Goal: Information Seeking & Learning: Learn about a topic

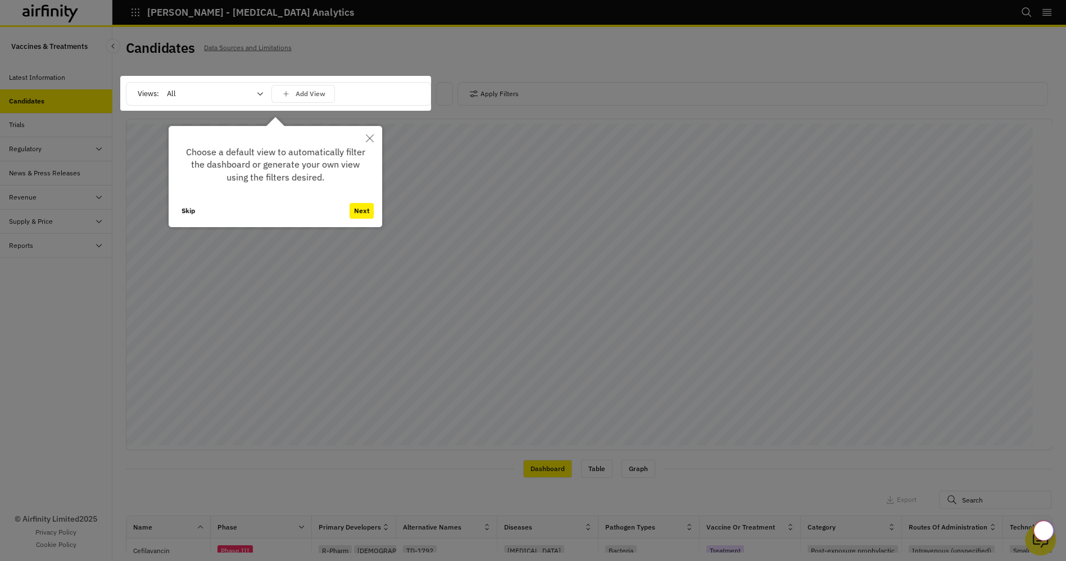
click at [200, 93] on div at bounding box center [275, 93] width 311 height 35
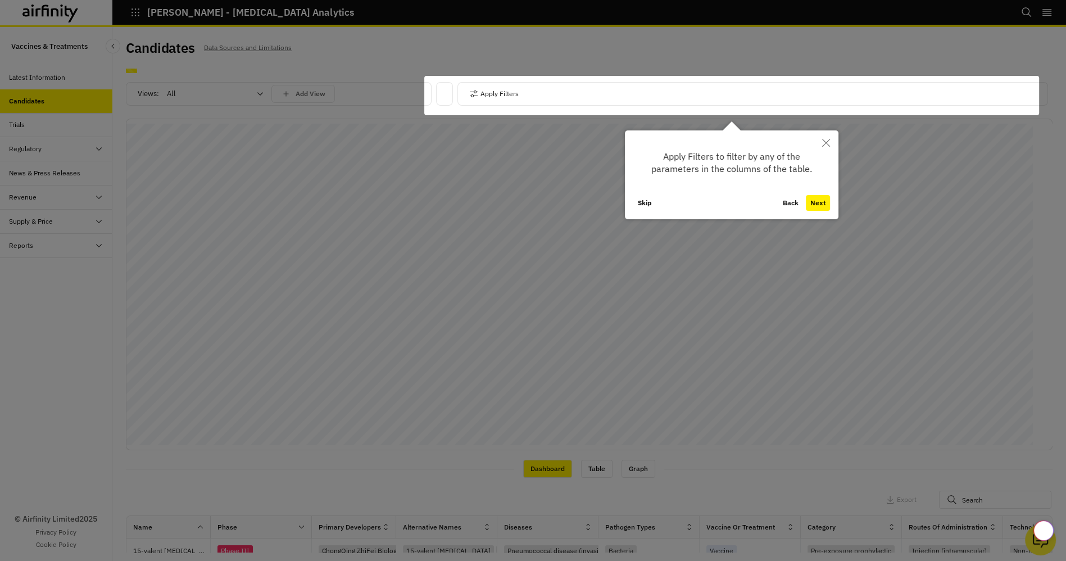
click at [825, 142] on icon "Close" at bounding box center [826, 143] width 8 height 8
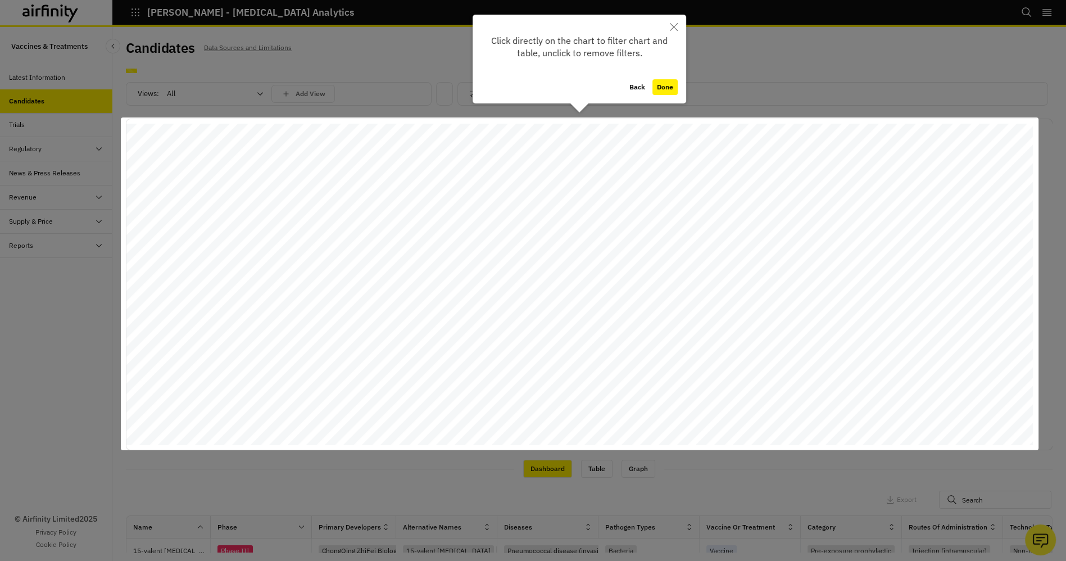
click at [662, 83] on button "Done" at bounding box center [664, 87] width 25 height 16
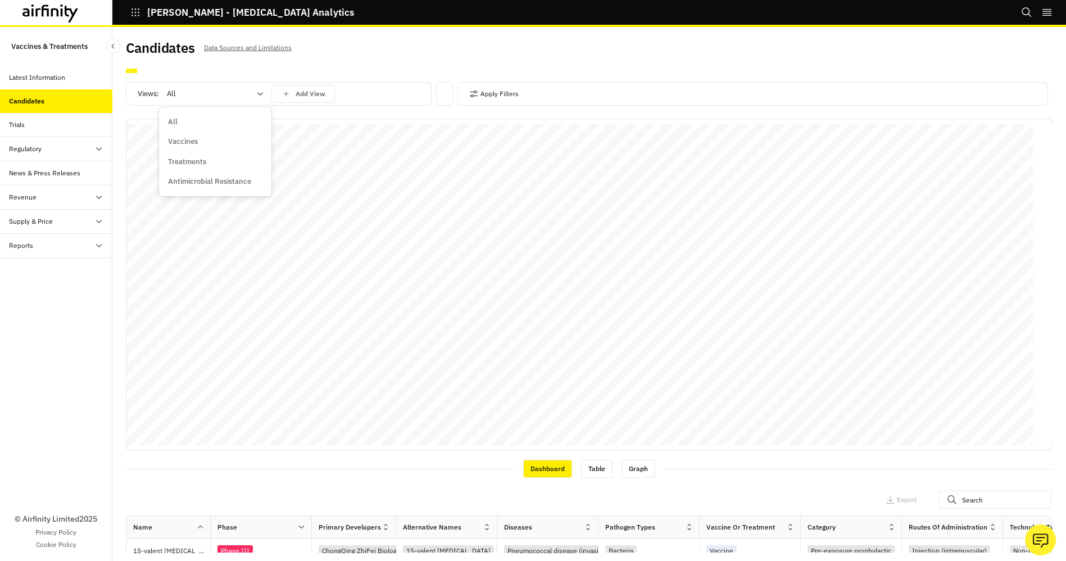
drag, startPoint x: 237, startPoint y: 85, endPoint x: 234, endPoint y: 90, distance: 5.8
click at [237, 86] on div "All" at bounding box center [207, 94] width 97 height 18
click at [196, 138] on p "Vaccines" at bounding box center [183, 141] width 30 height 11
click at [521, 97] on div "Apply Filters" at bounding box center [752, 94] width 591 height 24
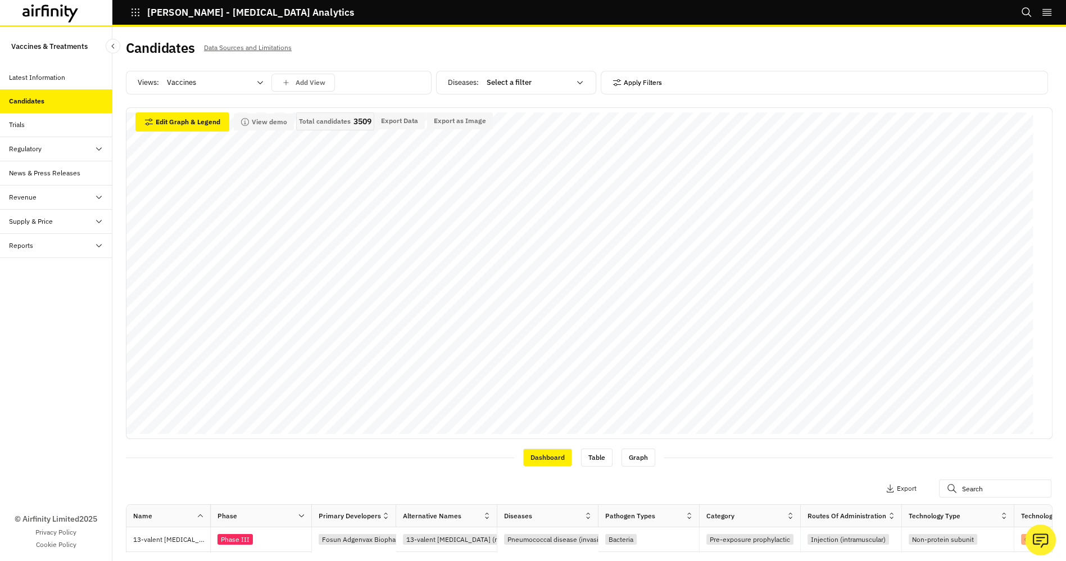
click at [498, 97] on div "Diseases : Select a filter Apply Filters" at bounding box center [744, 85] width 616 height 28
click at [508, 85] on div at bounding box center [528, 82] width 83 height 13
drag, startPoint x: 508, startPoint y: 85, endPoint x: 560, endPoint y: 84, distance: 51.7
click at [508, 87] on div at bounding box center [528, 82] width 83 height 13
click at [652, 80] on button "Apply Filters" at bounding box center [636, 83] width 49 height 18
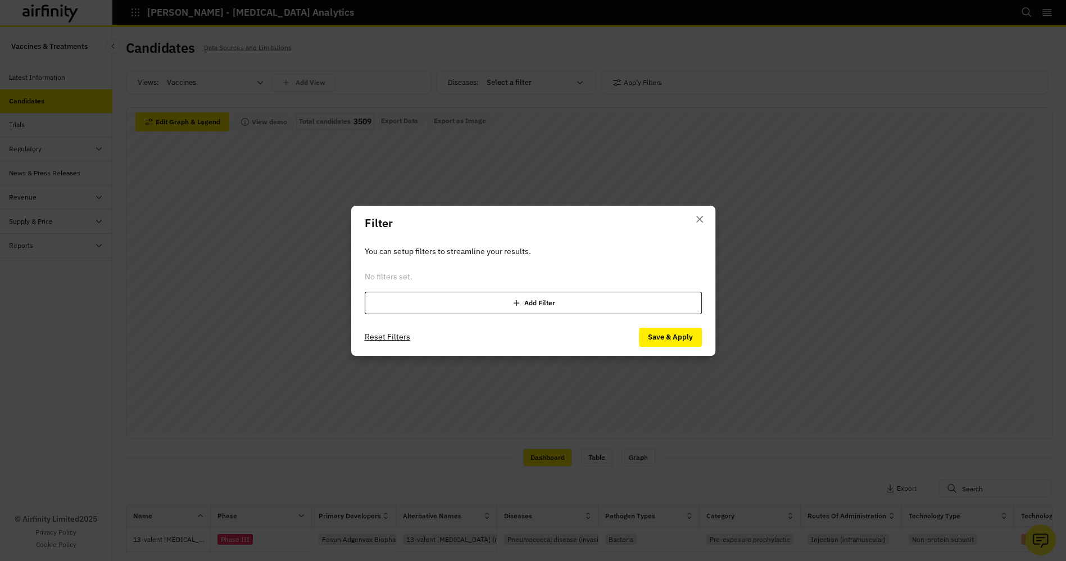
click at [557, 306] on div "Add Filter" at bounding box center [533, 303] width 337 height 22
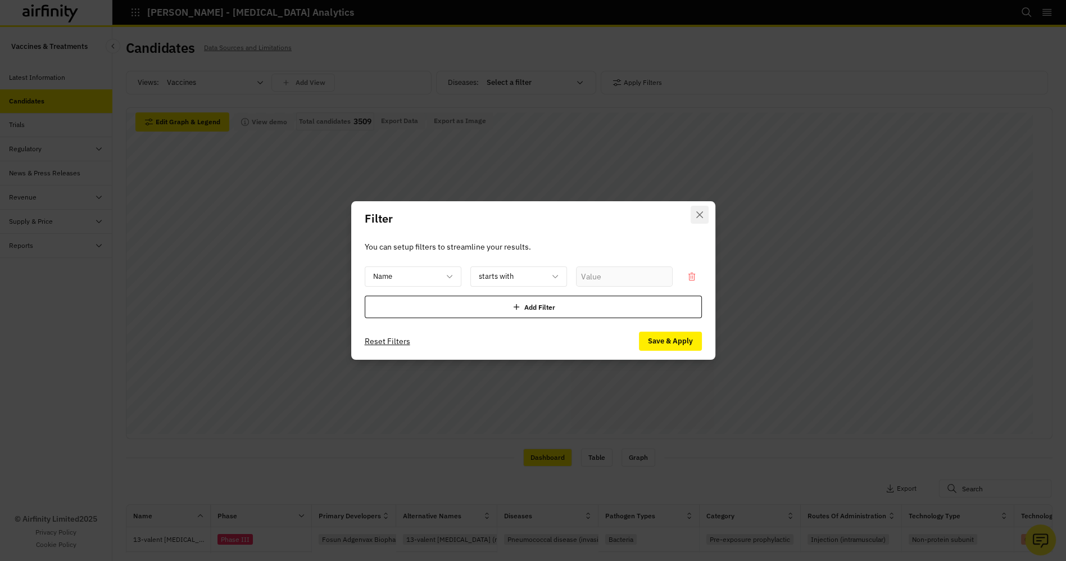
click at [695, 215] on button "Close" at bounding box center [700, 215] width 18 height 18
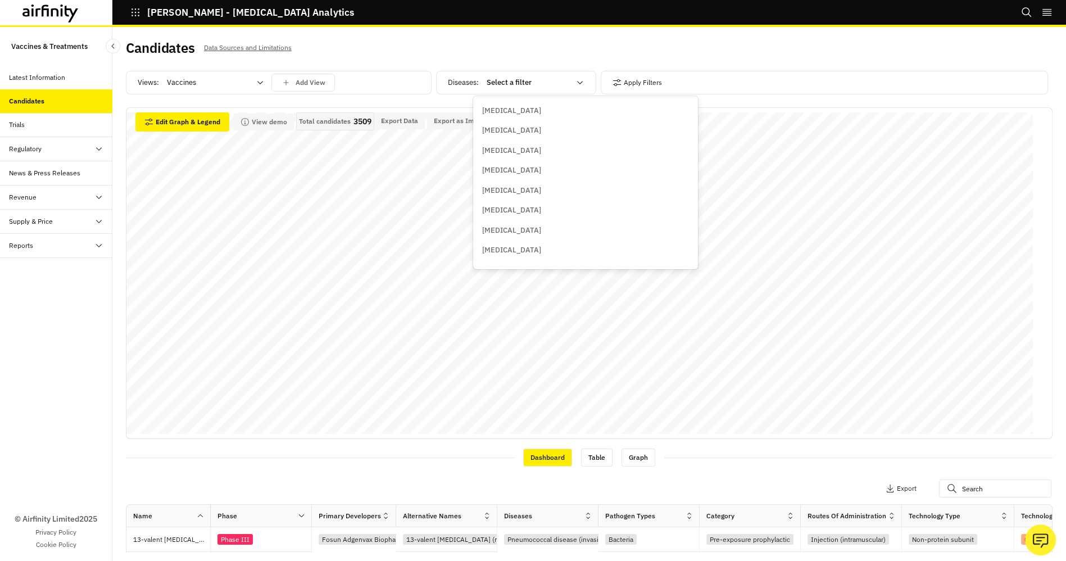
click at [498, 86] on div at bounding box center [528, 82] width 83 height 13
click at [545, 213] on p "Clostridioides difficile" at bounding box center [535, 215] width 106 height 11
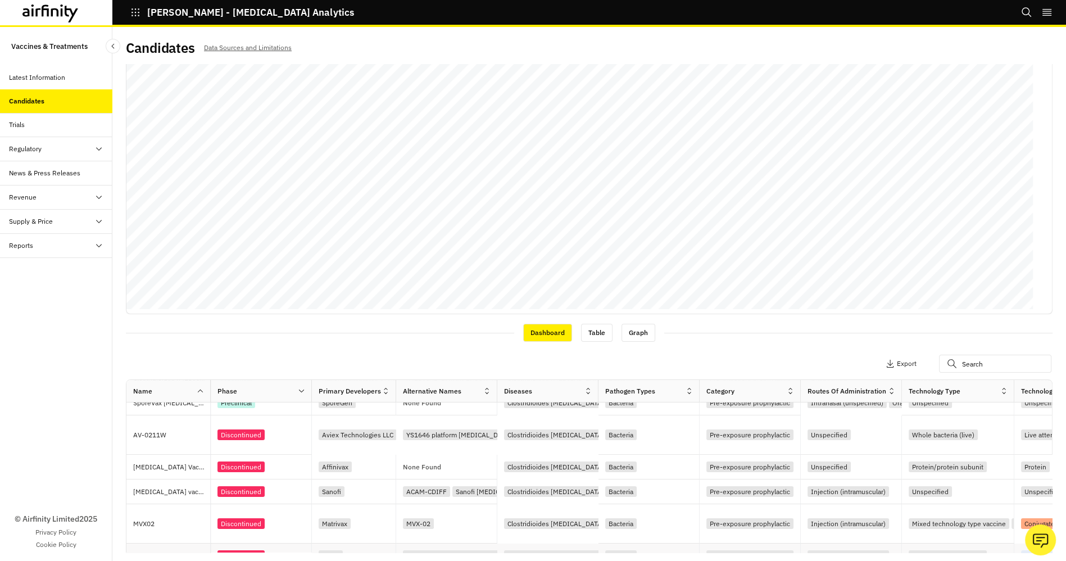
scroll to position [125, 0]
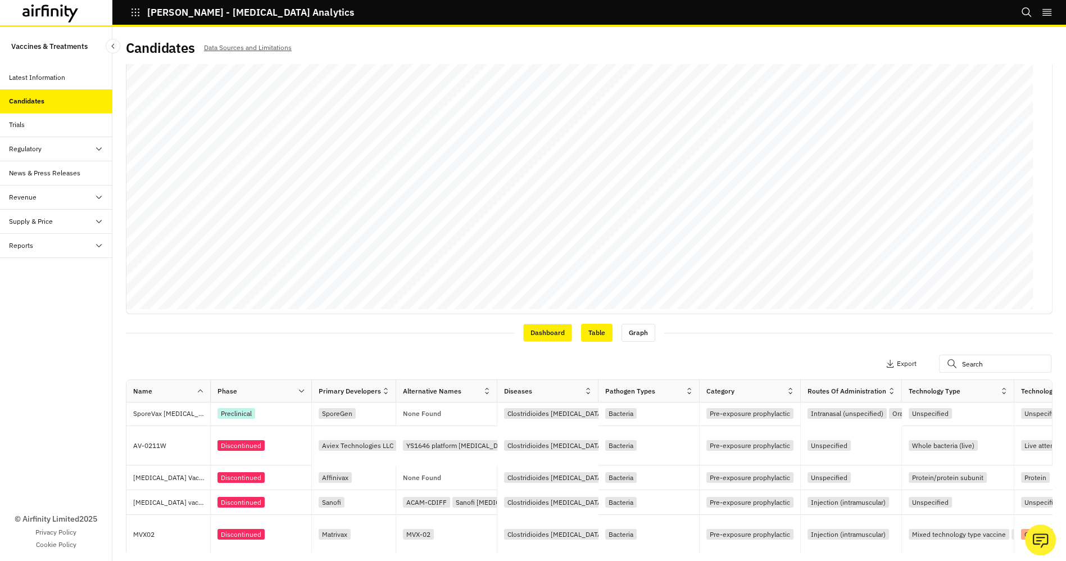
click at [592, 337] on div "Table" at bounding box center [596, 333] width 31 height 18
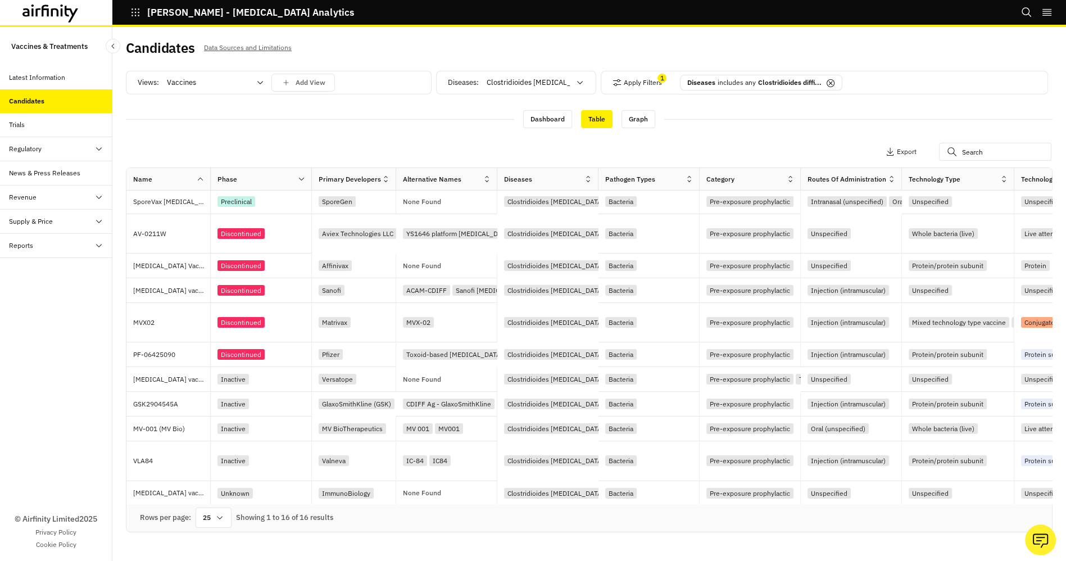
scroll to position [0, 0]
click at [634, 118] on div "Graph" at bounding box center [638, 119] width 34 height 18
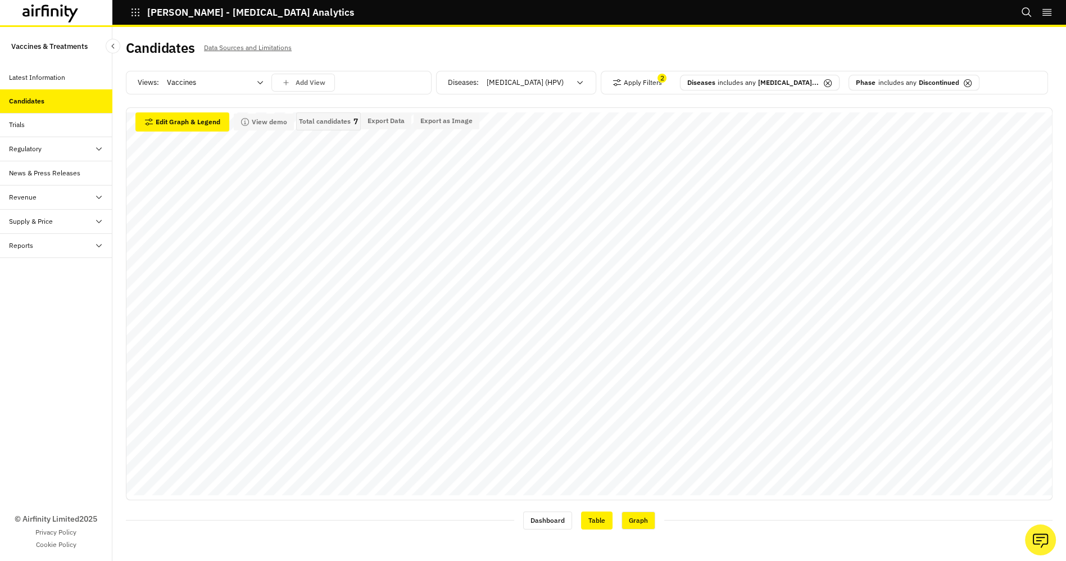
click at [603, 516] on div "Table" at bounding box center [596, 520] width 31 height 18
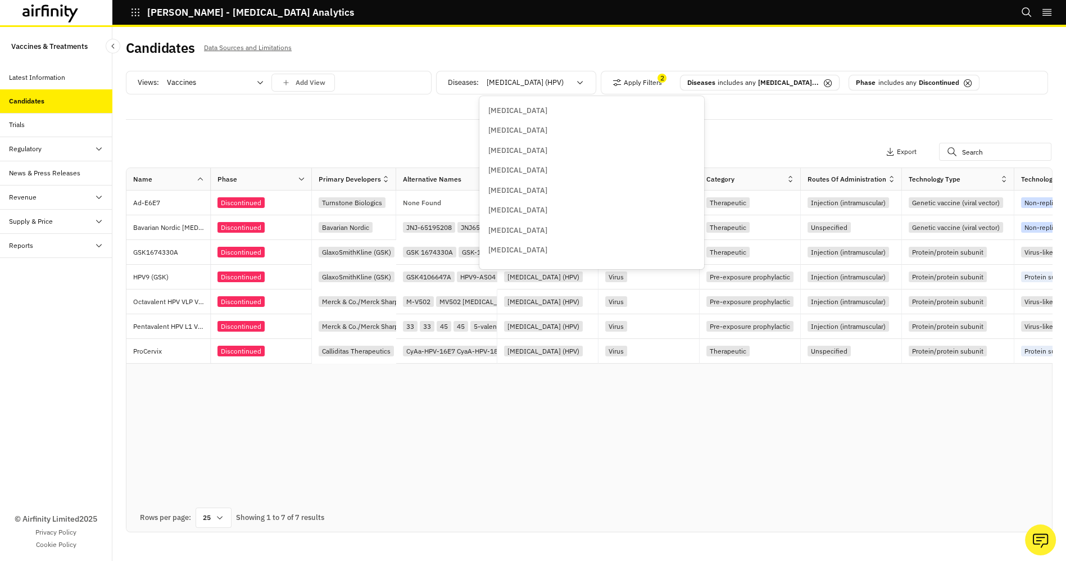
click at [542, 80] on div at bounding box center [528, 82] width 83 height 13
type input "cl"
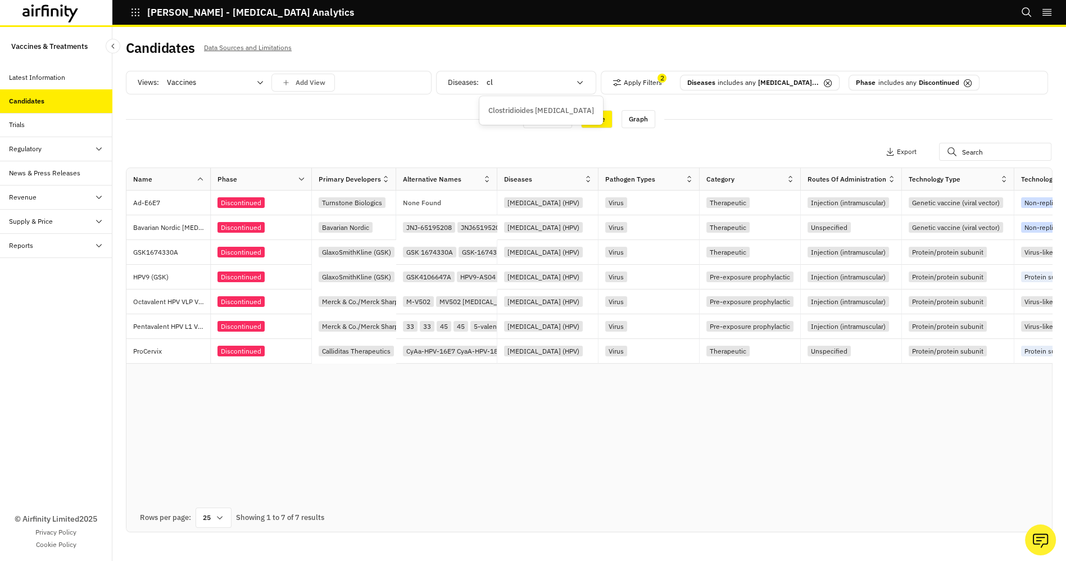
scroll to position [0, 0]
click at [552, 107] on p "Clostridioides difficile" at bounding box center [541, 110] width 106 height 11
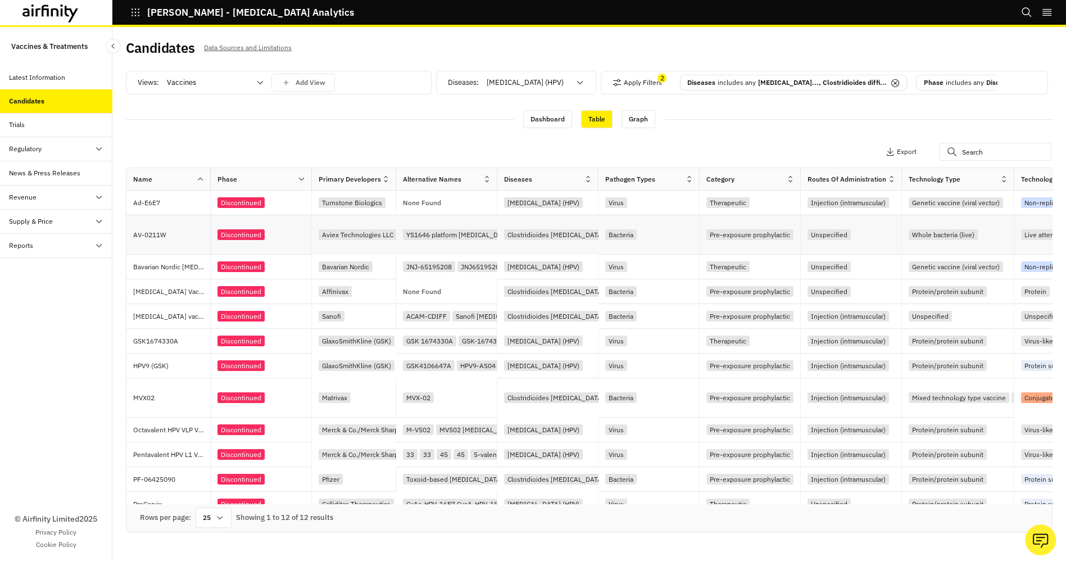
scroll to position [16, 0]
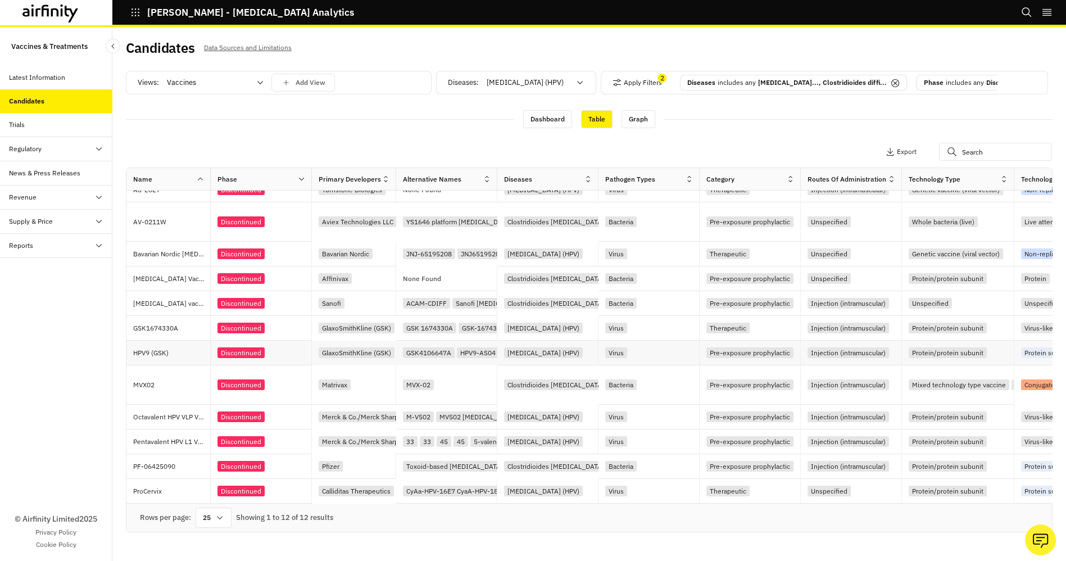
click at [246, 358] on div "Discontinued" at bounding box center [240, 352] width 47 height 11
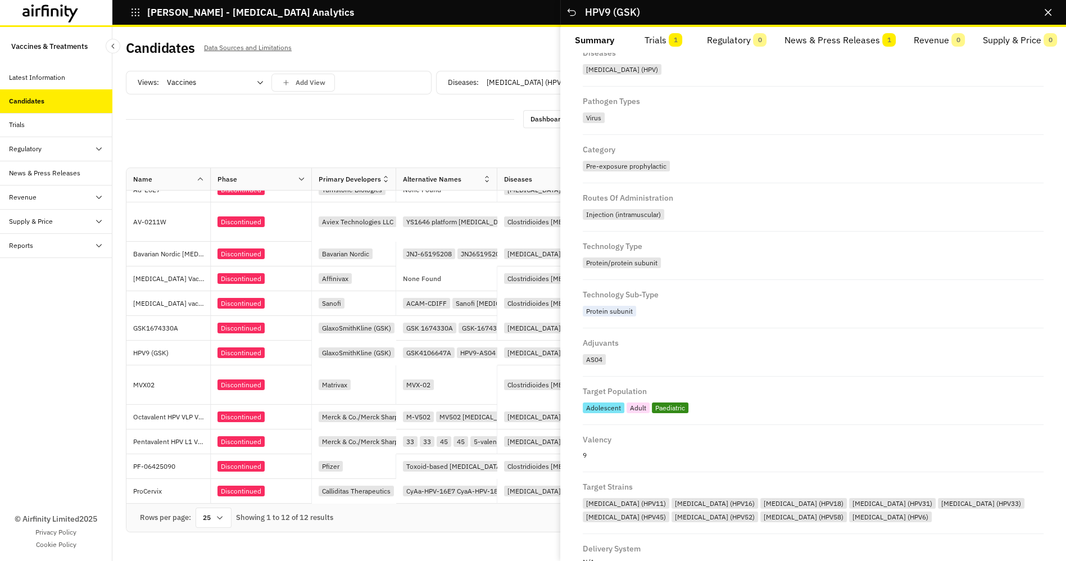
scroll to position [217, 0]
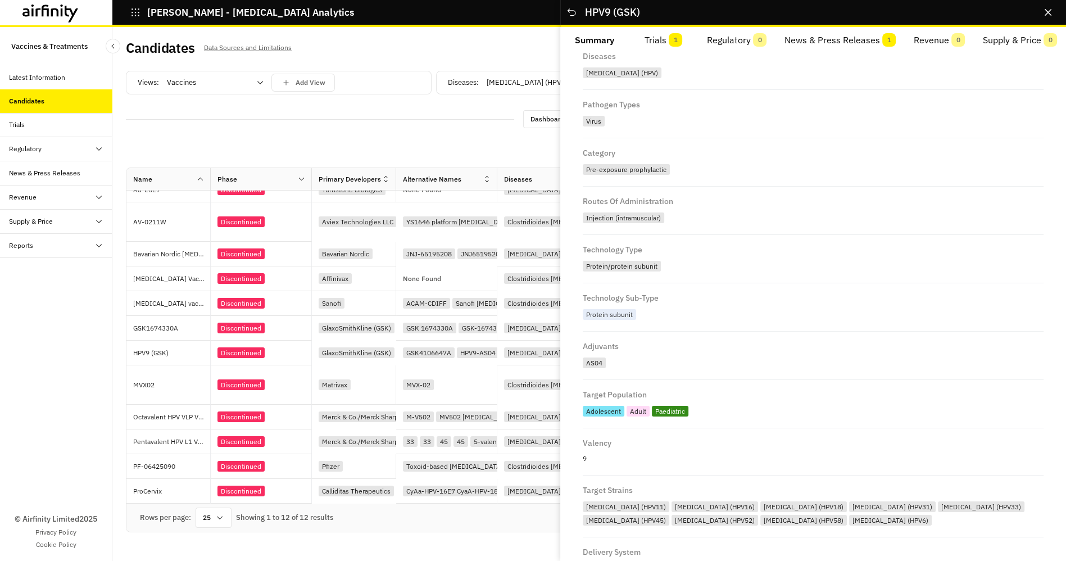
click at [666, 40] on button "Trials 1" at bounding box center [663, 40] width 69 height 27
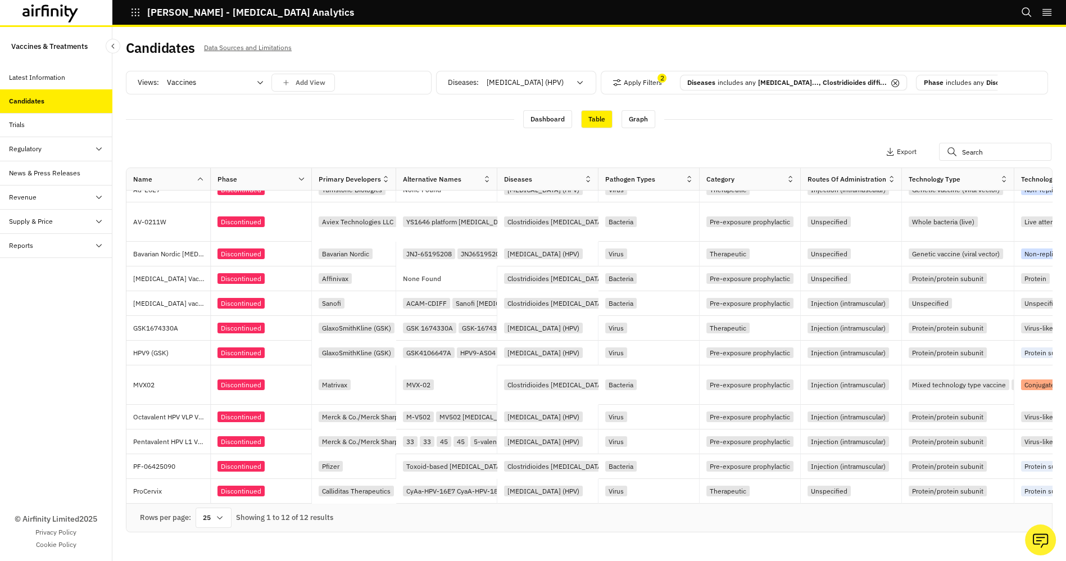
click at [494, 61] on div "Candidates Data Sources and Limitations" at bounding box center [358, 52] width 464 height 24
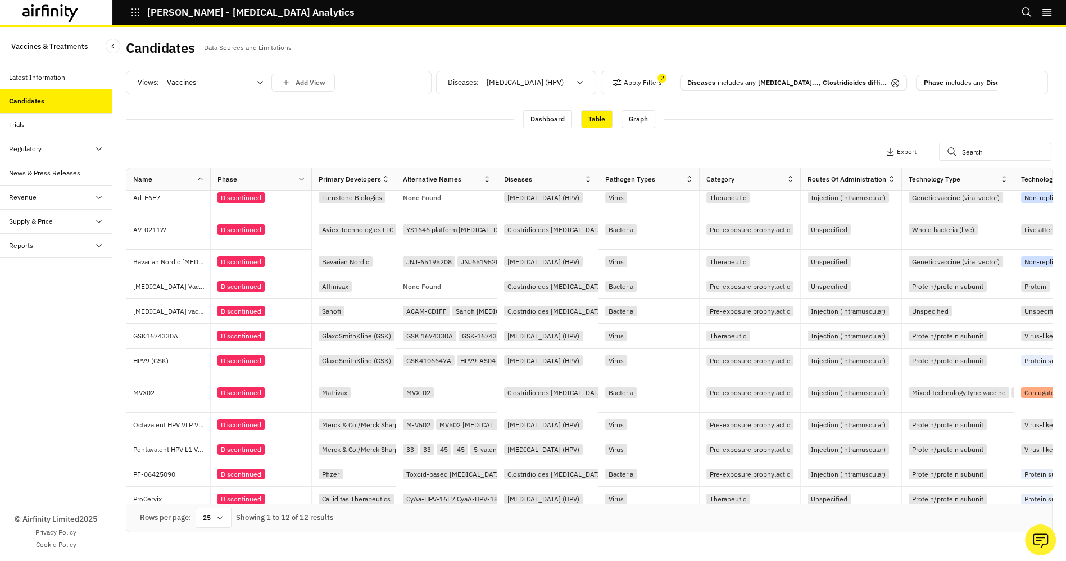
scroll to position [0, 0]
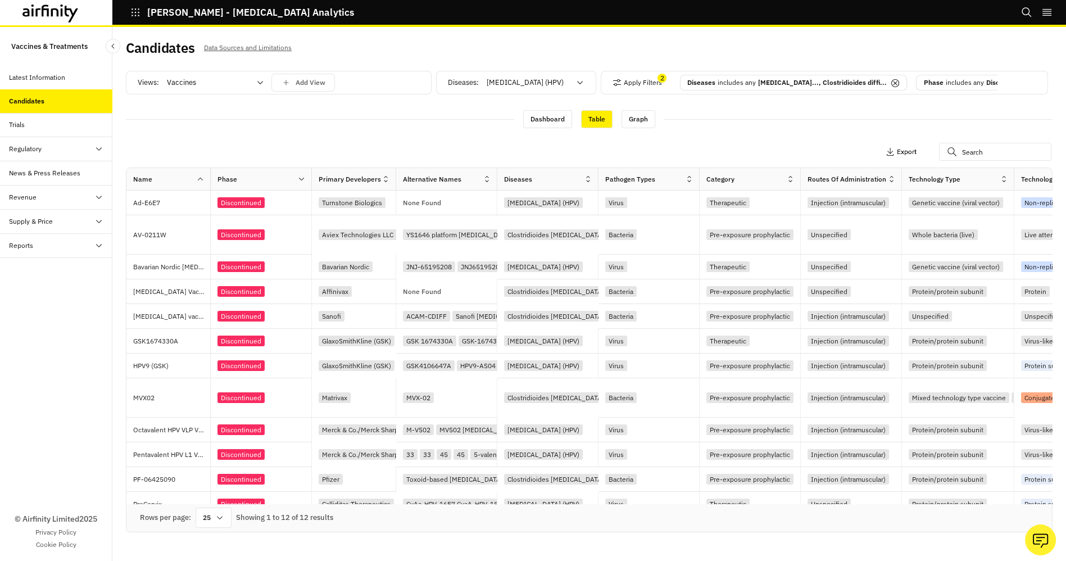
click at [908, 156] on p "Export" at bounding box center [907, 152] width 20 height 8
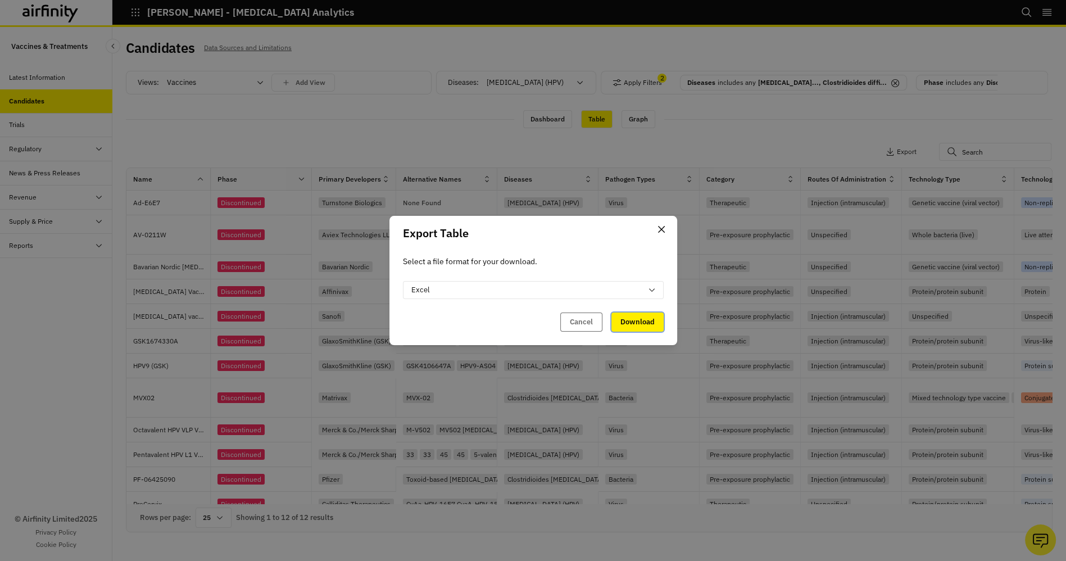
click at [632, 317] on button "Download" at bounding box center [637, 321] width 52 height 19
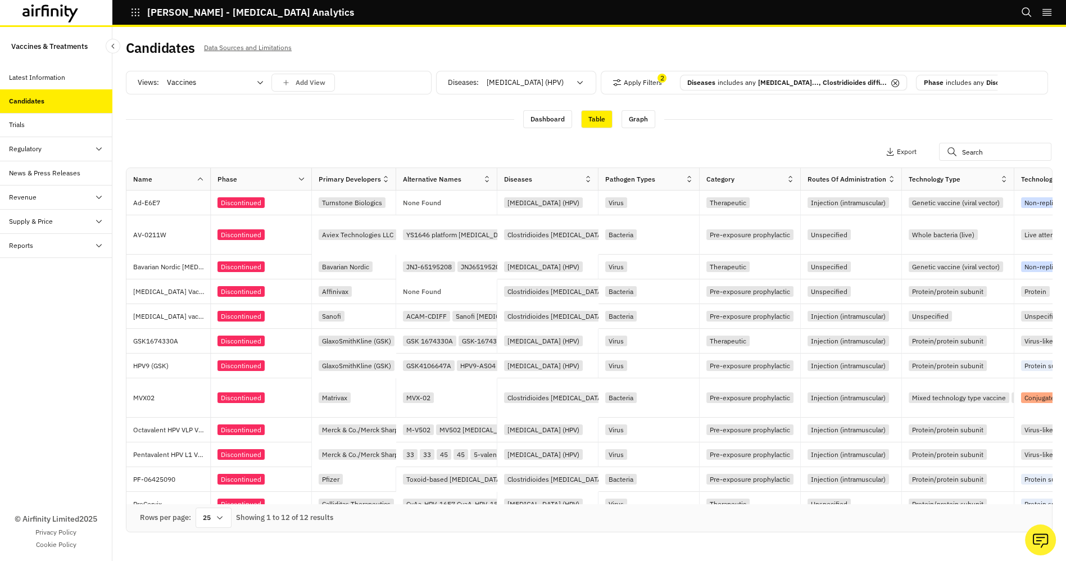
click at [897, 83] on icon at bounding box center [895, 83] width 4 height 4
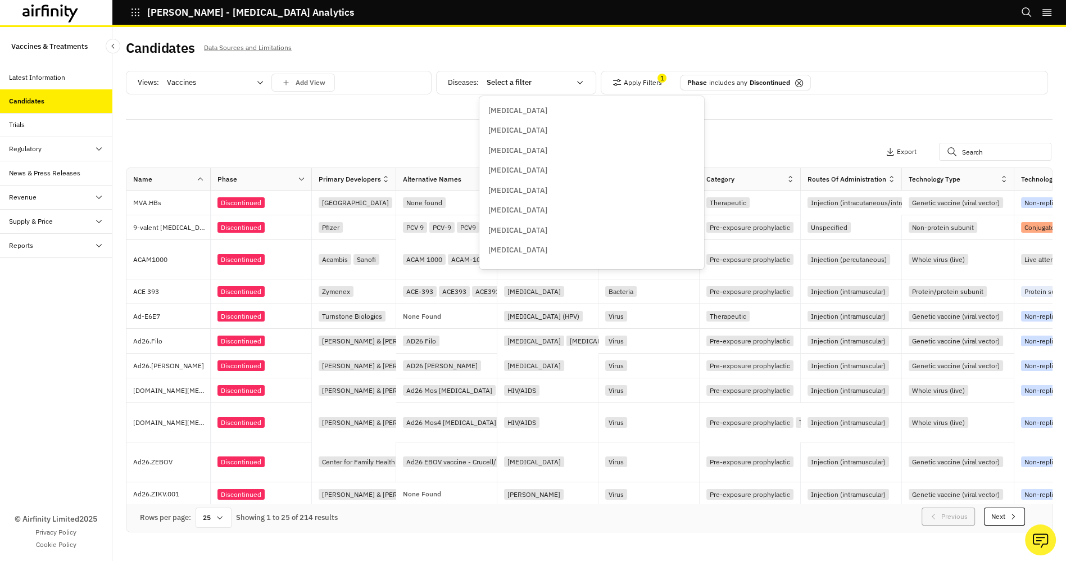
click at [558, 81] on div at bounding box center [528, 82] width 83 height 13
type input "cl"
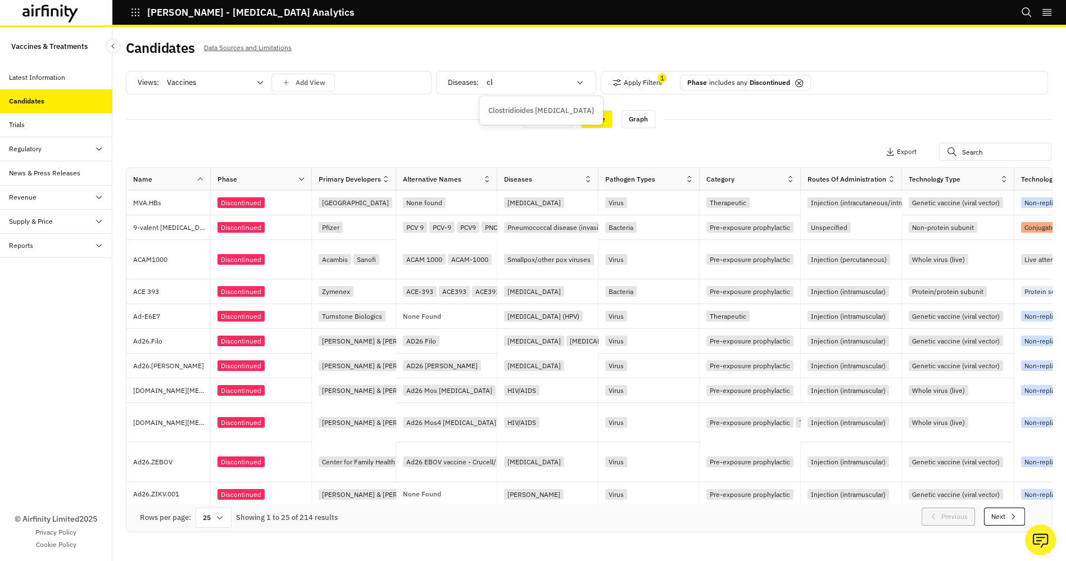
click at [541, 114] on p "Clostridioides difficile" at bounding box center [541, 110] width 106 height 11
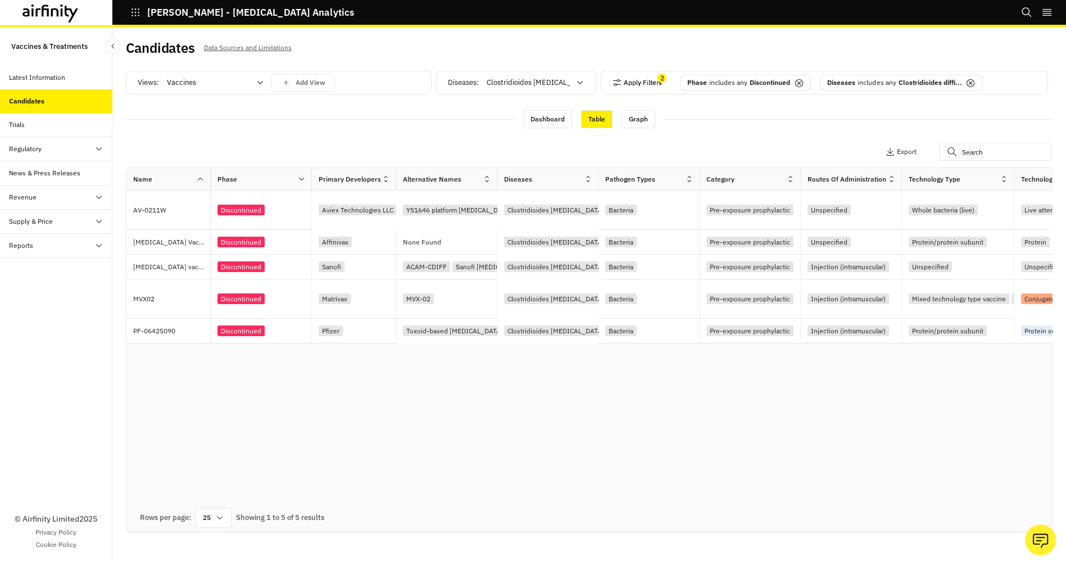
click at [653, 83] on button "Apply Filters" at bounding box center [636, 83] width 49 height 18
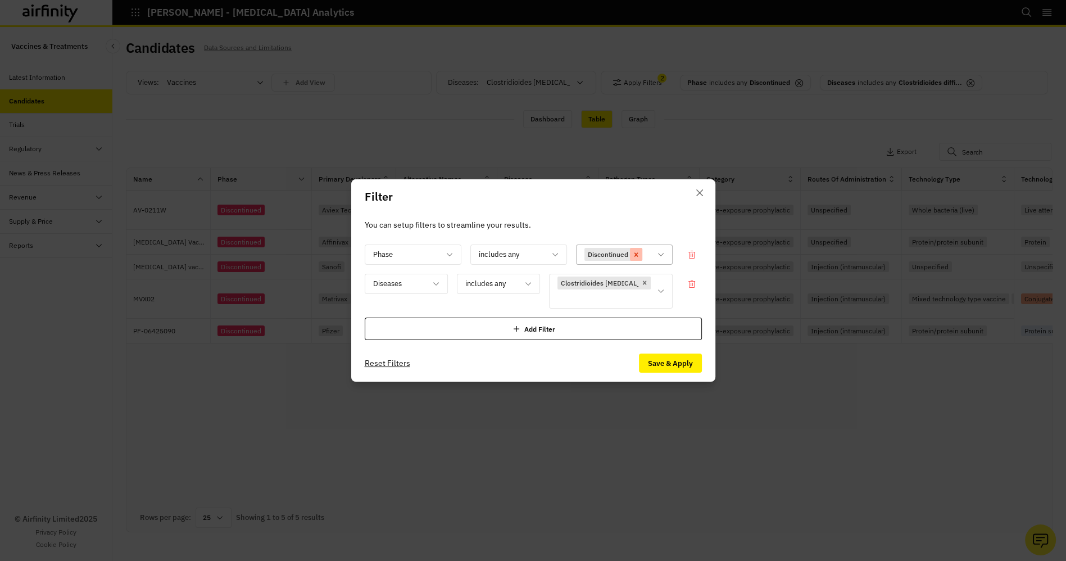
click at [637, 253] on icon "Remove [object Object]" at bounding box center [636, 255] width 8 height 8
click at [643, 284] on icon "Remove [object Object]" at bounding box center [645, 283] width 8 height 8
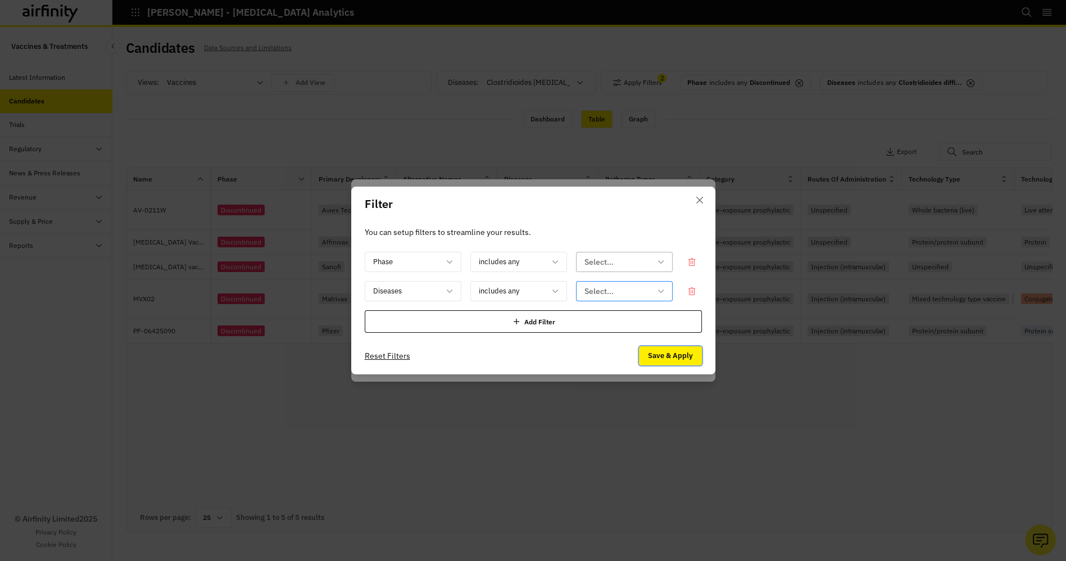
click at [674, 362] on button "Save & Apply" at bounding box center [670, 355] width 63 height 19
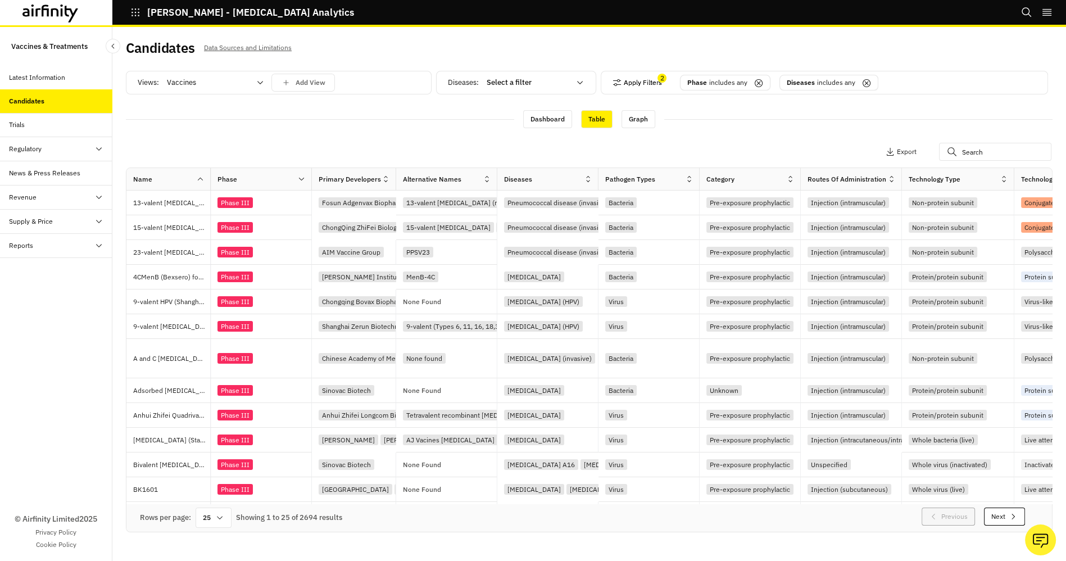
click at [654, 85] on button "Apply Filters" at bounding box center [636, 83] width 49 height 18
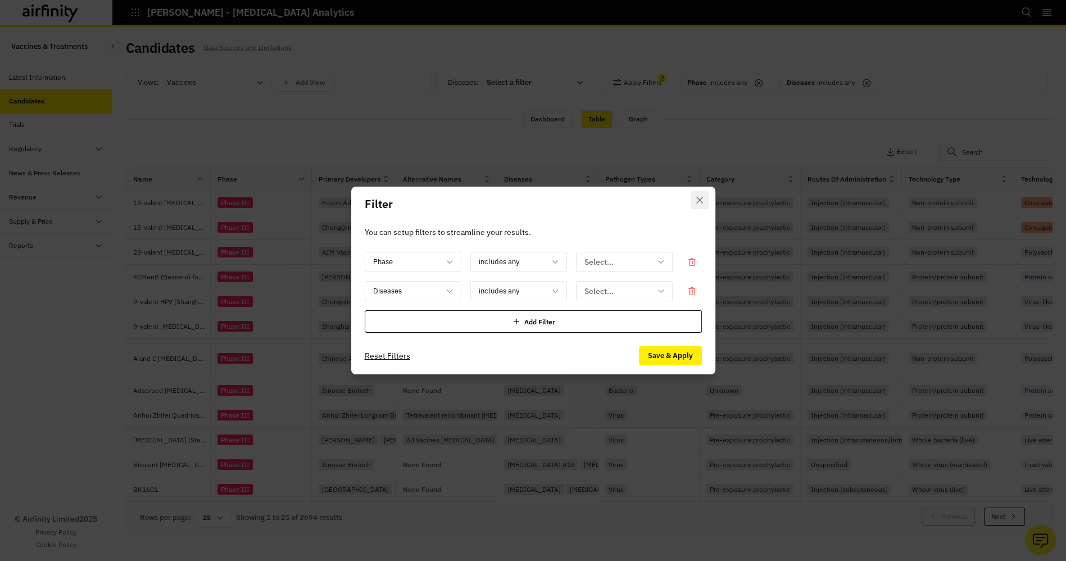
click at [699, 199] on icon "Close" at bounding box center [699, 200] width 7 height 7
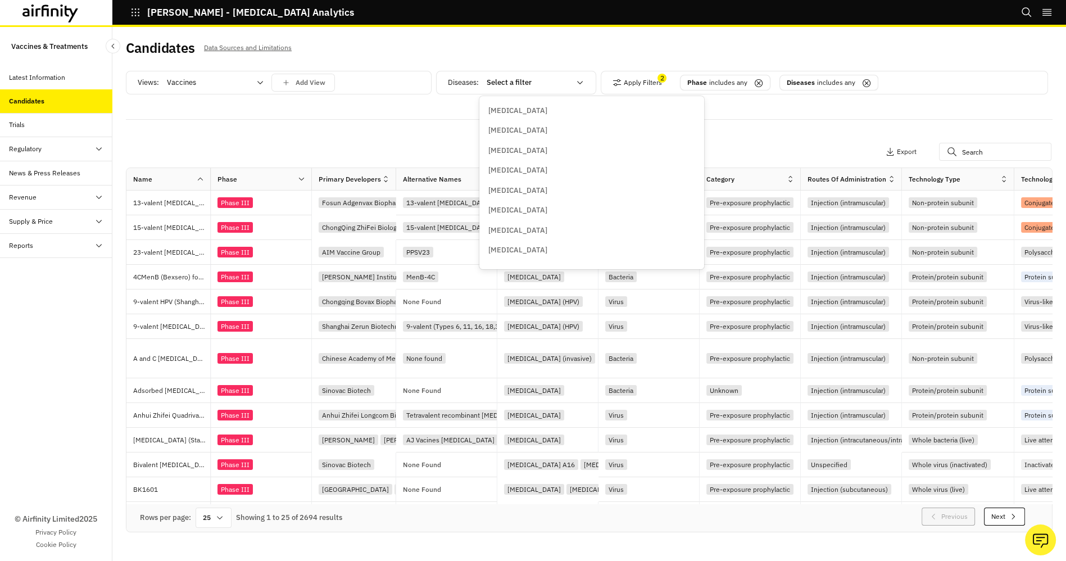
click at [509, 79] on div at bounding box center [528, 82] width 83 height 13
type input "cl"
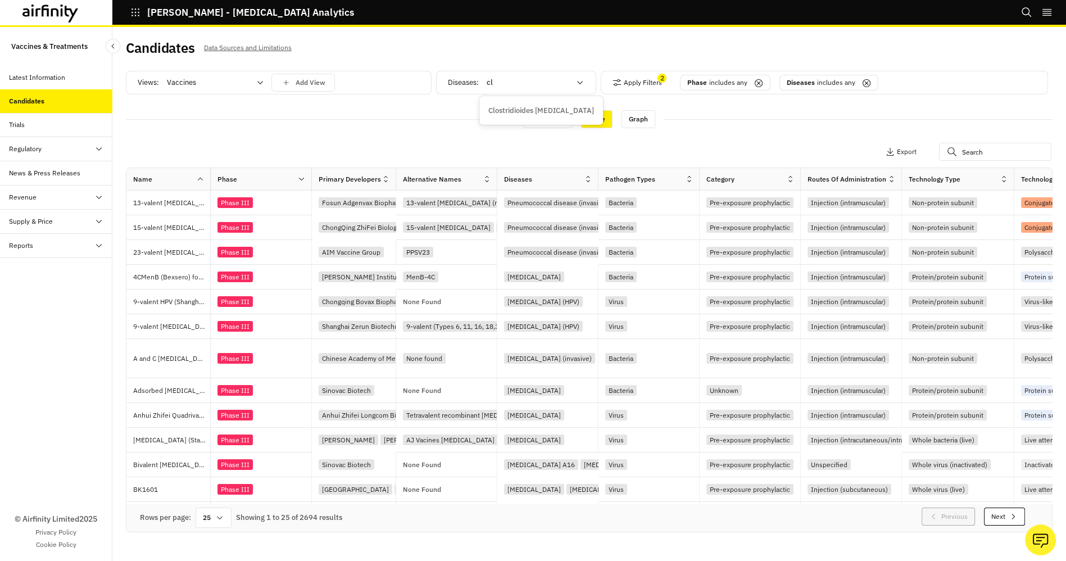
click at [523, 111] on p "Clostridioides difficile" at bounding box center [541, 110] width 106 height 11
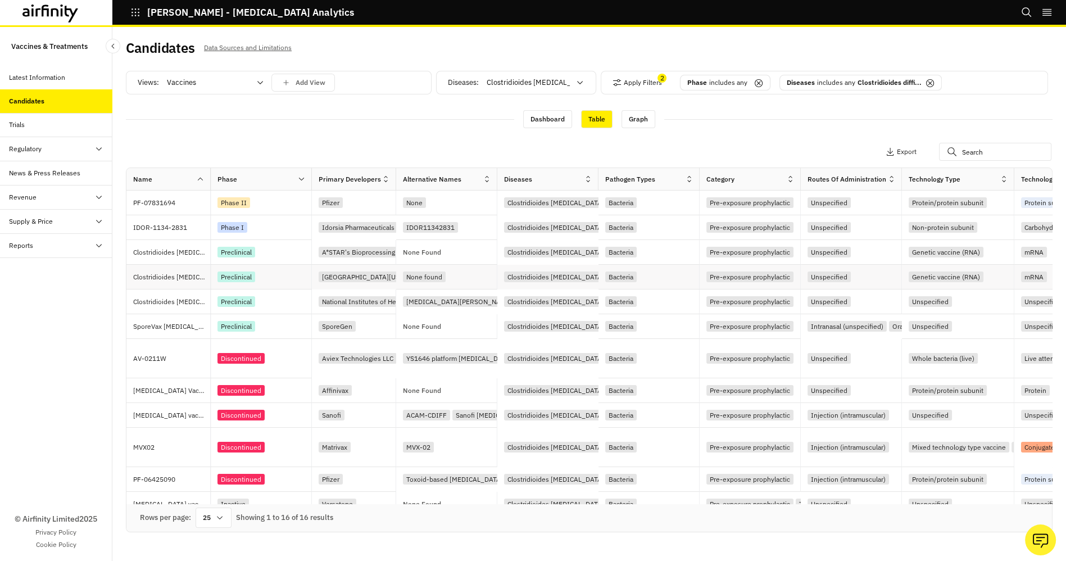
click at [377, 272] on div "University of Pennsylvania" at bounding box center [374, 276] width 110 height 11
click at [448, 58] on div "Candidates Data Sources and Limitations" at bounding box center [358, 52] width 464 height 24
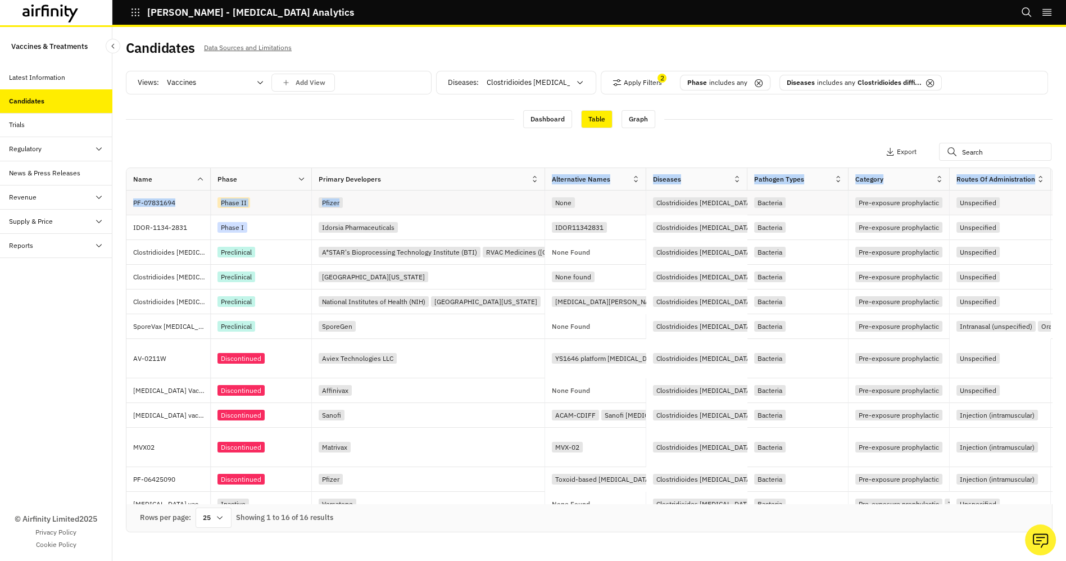
drag, startPoint x: 396, startPoint y: 176, endPoint x: 544, endPoint y: 208, distance: 152.2
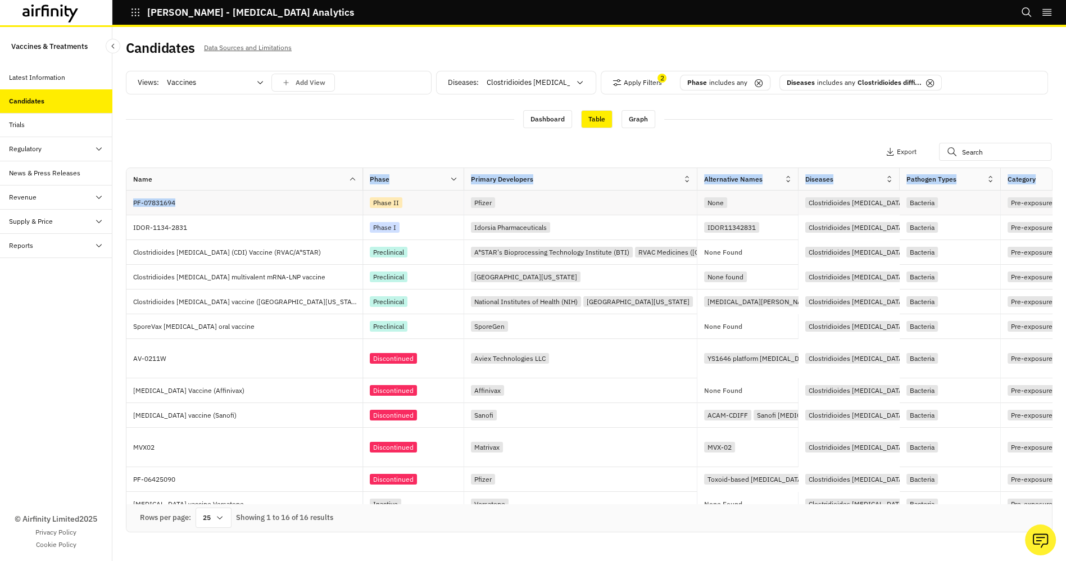
drag, startPoint x: 210, startPoint y: 174, endPoint x: 362, endPoint y: 214, distance: 157.3
click at [524, 275] on div "University of Pennsylvania" at bounding box center [526, 276] width 110 height 11
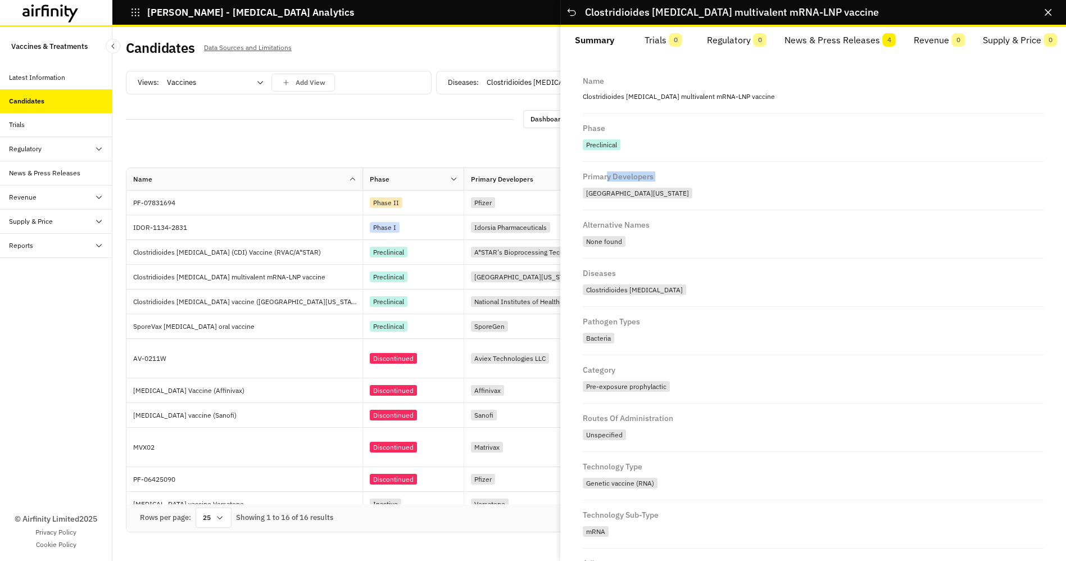
drag, startPoint x: 607, startPoint y: 180, endPoint x: 648, endPoint y: 187, distance: 41.7
click at [648, 187] on div "Primary Developers University of Pennsylvania" at bounding box center [813, 186] width 461 height 48
click at [675, 208] on div "Primary Developers University of Pennsylvania" at bounding box center [813, 186] width 461 height 48
click at [1054, 15] on button "Close" at bounding box center [1048, 12] width 18 height 18
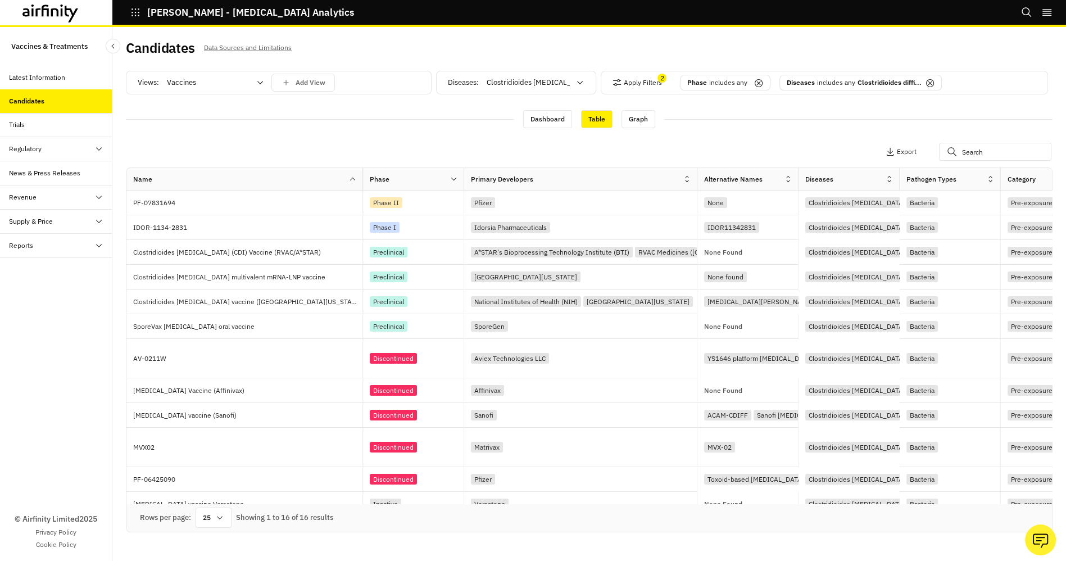
click at [819, 134] on div "Views: Vaccines Add View Diseases : Clostridioides difficile Apply Filters 2 Ph…" at bounding box center [589, 303] width 926 height 479
click at [635, 125] on div "Graph" at bounding box center [638, 119] width 34 height 18
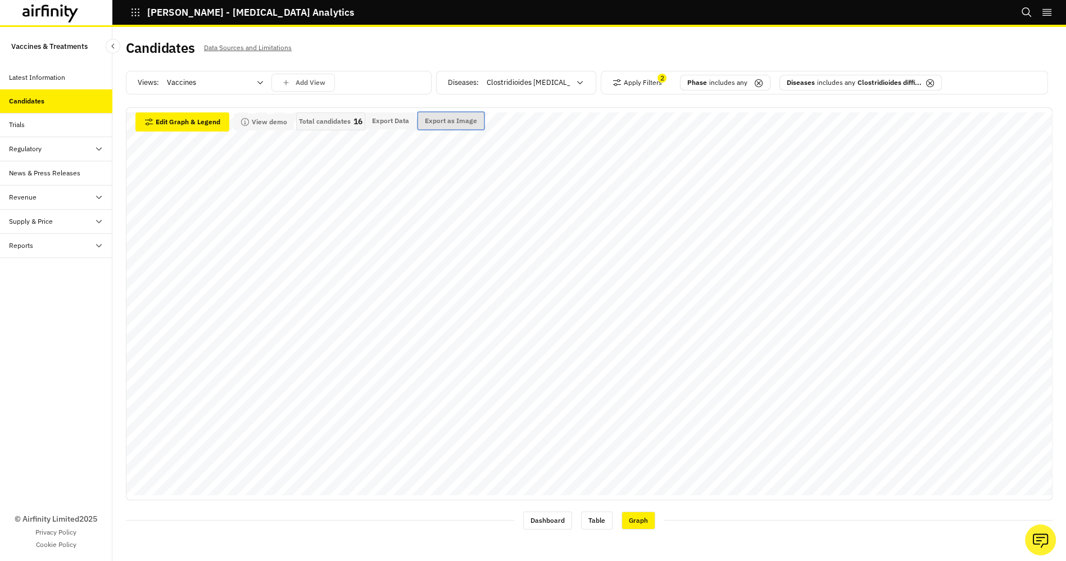
click at [475, 121] on button "Export as Image" at bounding box center [451, 120] width 66 height 17
click at [268, 123] on button "View demo" at bounding box center [264, 121] width 60 height 17
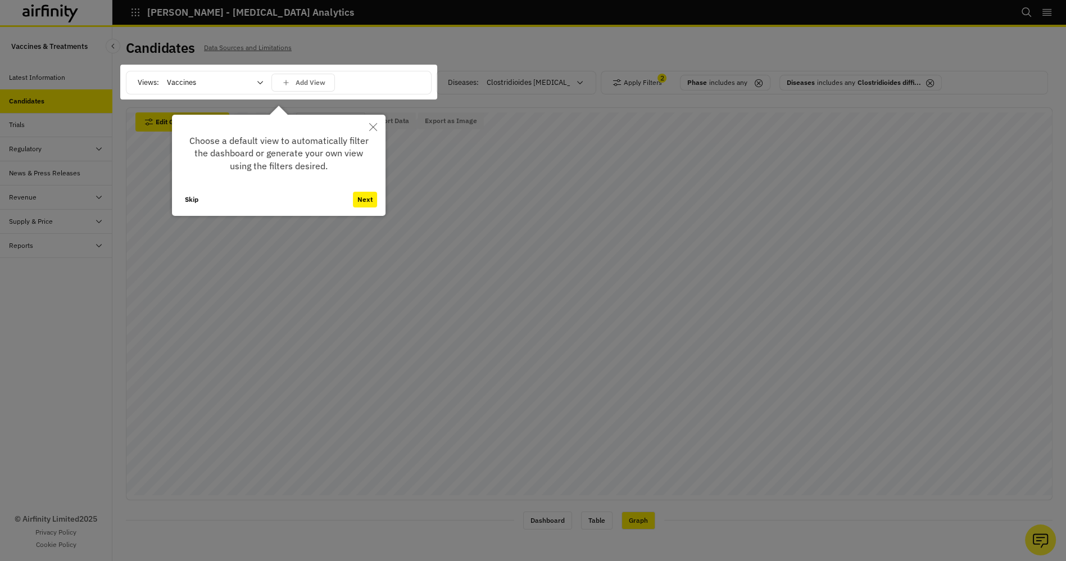
click at [366, 199] on button "Next" at bounding box center [365, 200] width 24 height 16
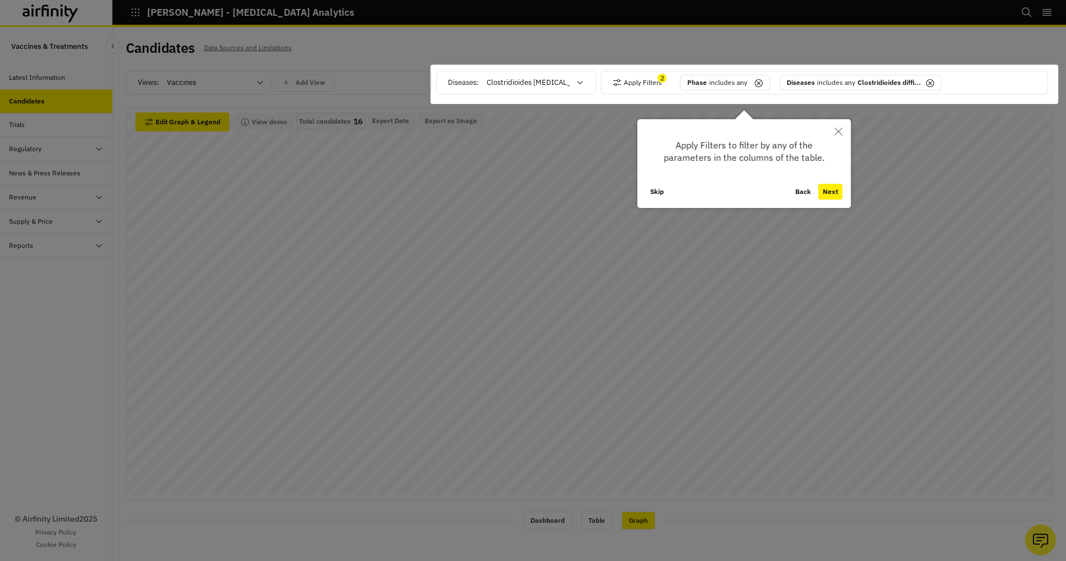
click at [838, 190] on button "Next" at bounding box center [830, 192] width 24 height 16
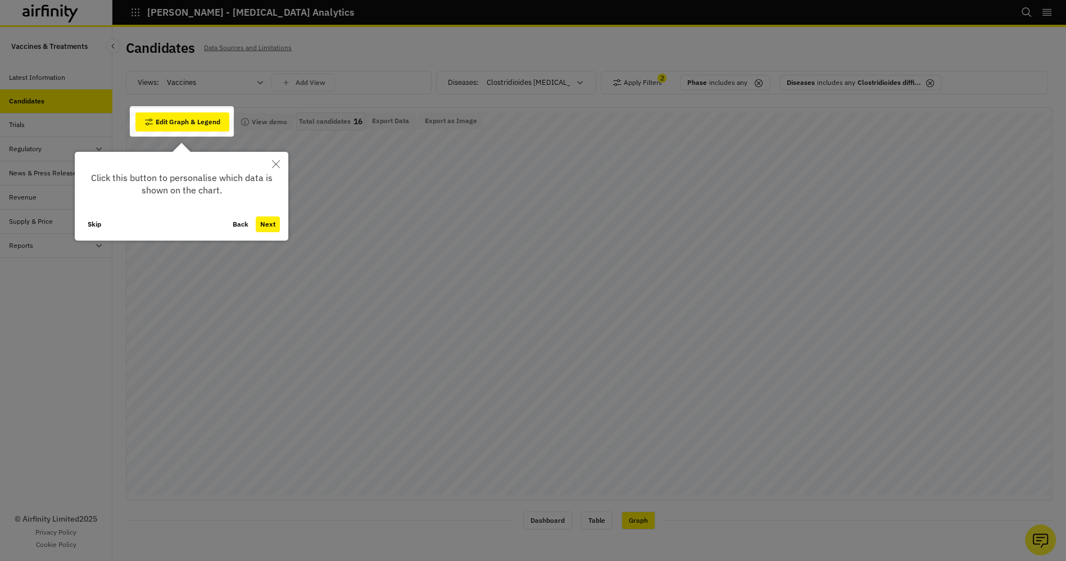
click at [271, 221] on button "Next" at bounding box center [268, 224] width 24 height 16
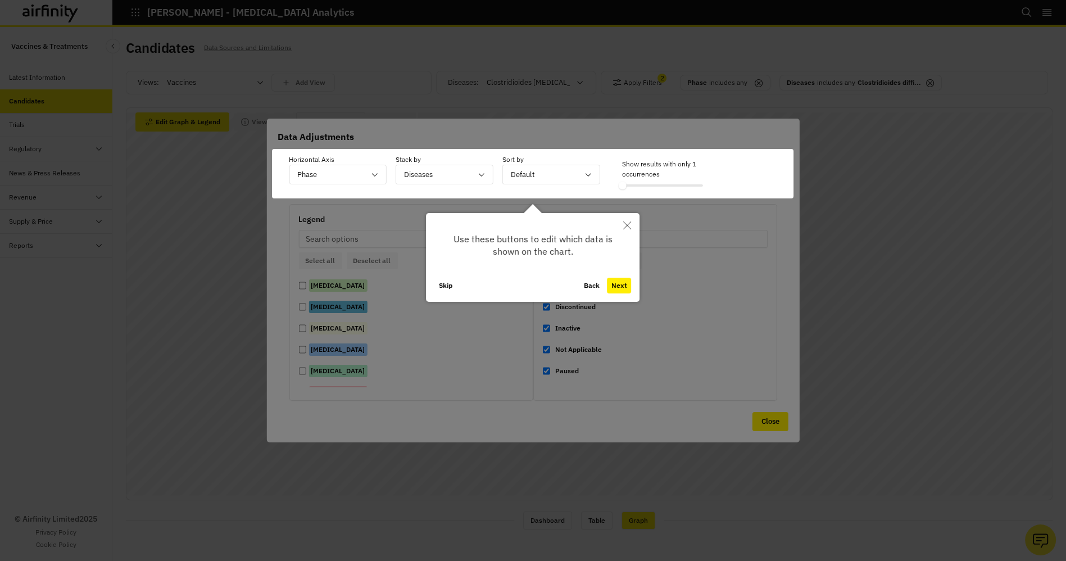
click at [617, 281] on button "Next" at bounding box center [619, 286] width 24 height 16
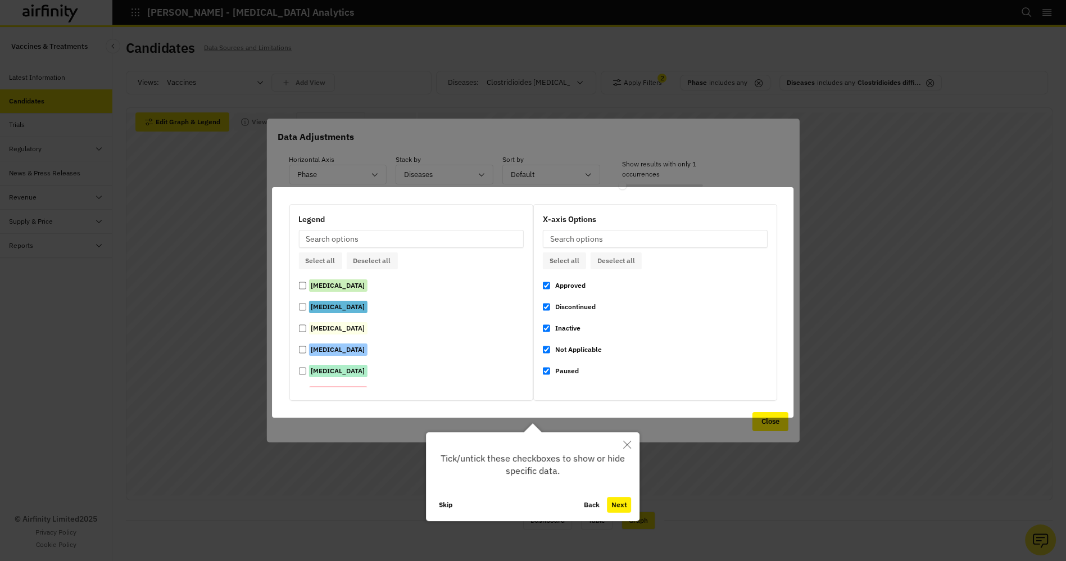
click at [621, 507] on button "Next" at bounding box center [619, 505] width 24 height 16
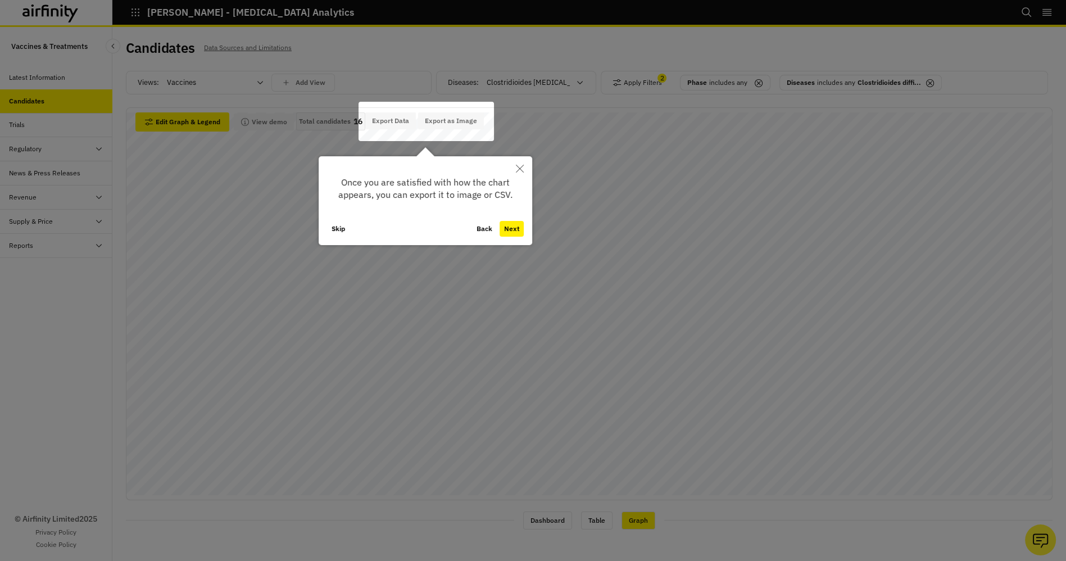
click at [510, 225] on button "Next" at bounding box center [511, 229] width 24 height 16
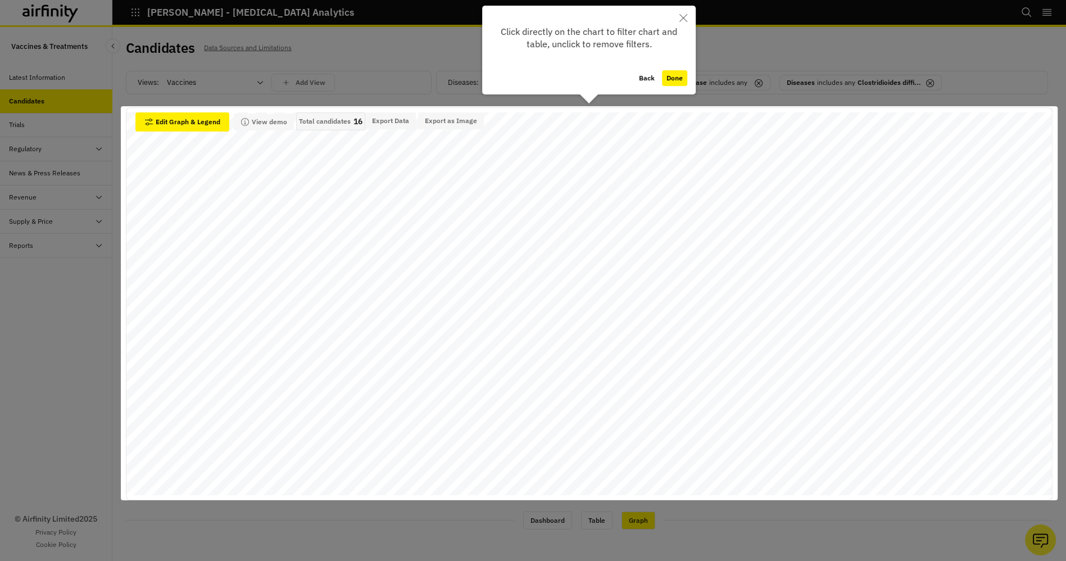
click at [674, 77] on button "Done" at bounding box center [674, 78] width 25 height 16
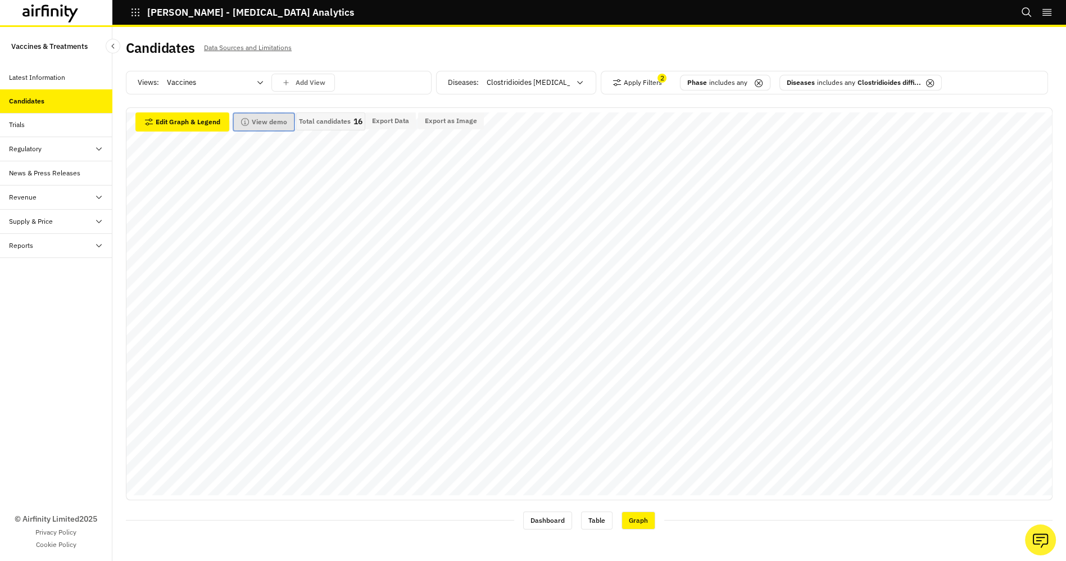
click at [261, 125] on button "View demo" at bounding box center [264, 121] width 60 height 17
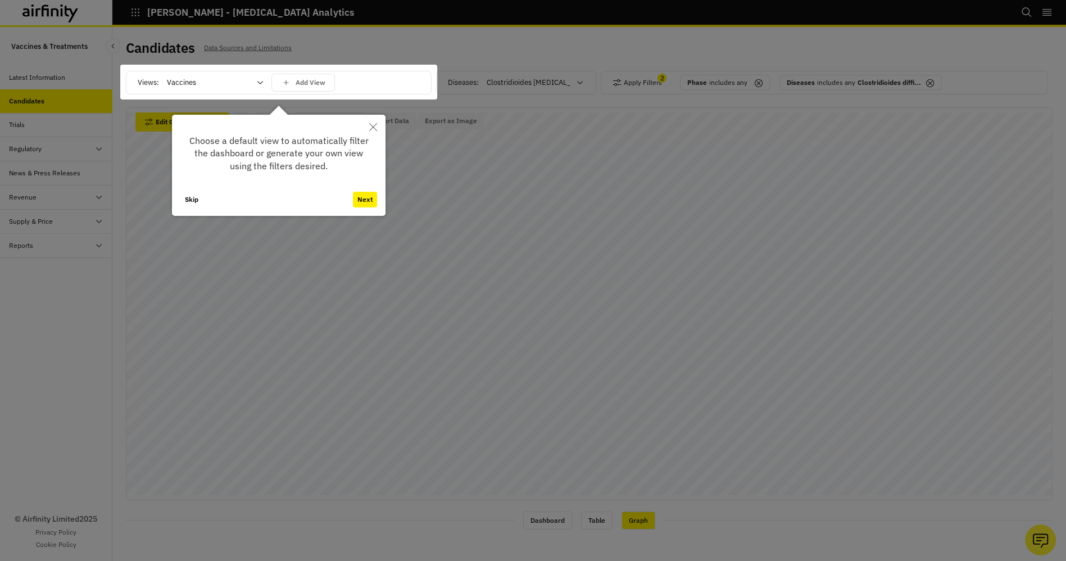
click at [376, 125] on icon "Close" at bounding box center [373, 127] width 8 height 8
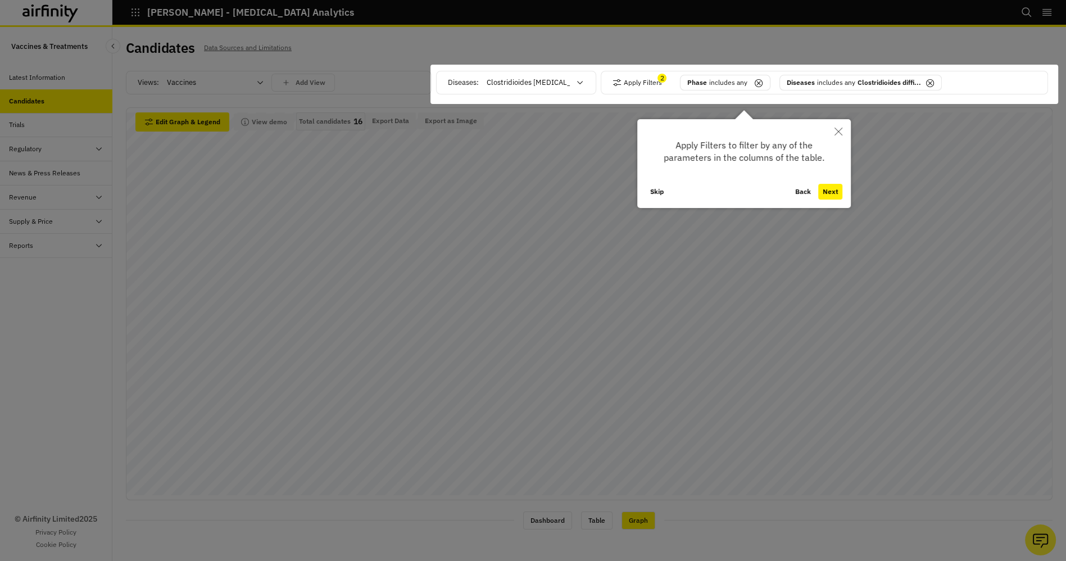
click at [842, 131] on icon "Close" at bounding box center [838, 132] width 8 height 8
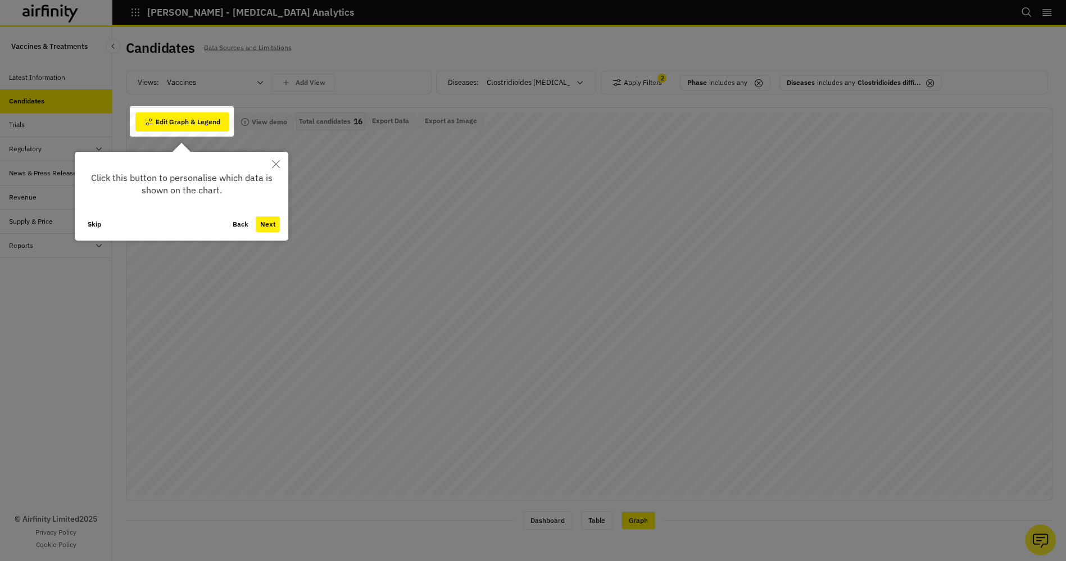
drag, startPoint x: 502, startPoint y: 352, endPoint x: 490, endPoint y: 345, distance: 14.4
click at [490, 345] on div at bounding box center [533, 280] width 1066 height 561
